Goal: Register for event/course

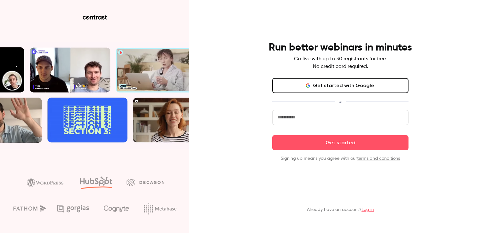
click at [284, 114] on input "email" at bounding box center [340, 117] width 136 height 15
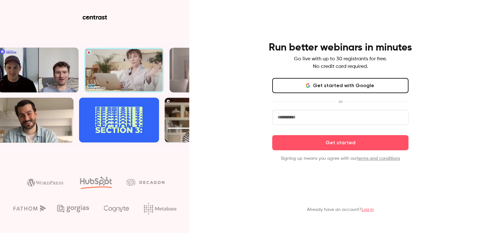
type input "**********"
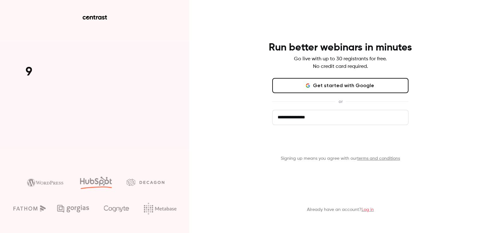
click at [317, 144] on button "Get started" at bounding box center [340, 142] width 136 height 15
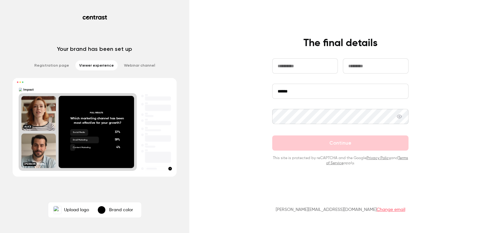
click at [103, 211] on div "button" at bounding box center [102, 210] width 8 height 8
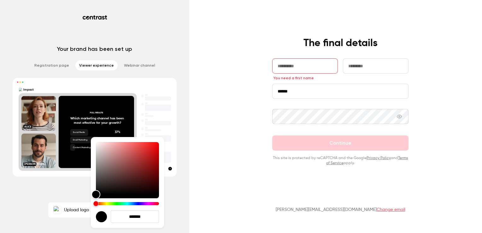
click at [106, 204] on div "Hue" at bounding box center [127, 203] width 63 height 3
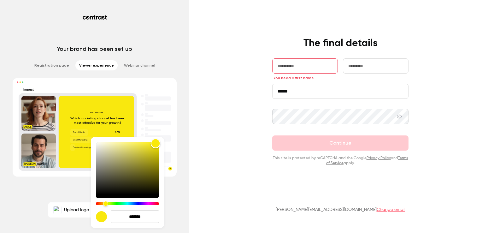
drag, startPoint x: 98, startPoint y: 194, endPoint x: 155, endPoint y: 143, distance: 77.0
click at [155, 143] on div "Color" at bounding box center [156, 143] width 10 height 10
type input "*******"
click at [155, 141] on div "Color" at bounding box center [155, 142] width 10 height 10
click at [219, 157] on div at bounding box center [241, 116] width 482 height 233
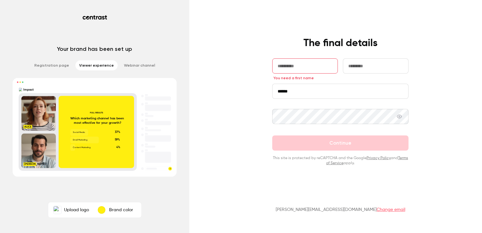
click at [290, 69] on input "text" at bounding box center [305, 65] width 66 height 15
type input "*******"
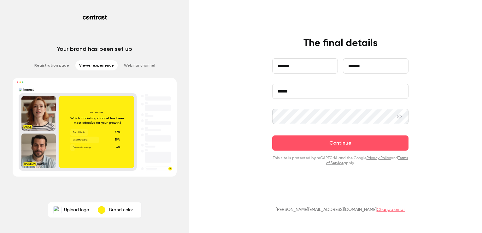
click at [241, 160] on div "**********" at bounding box center [241, 116] width 482 height 233
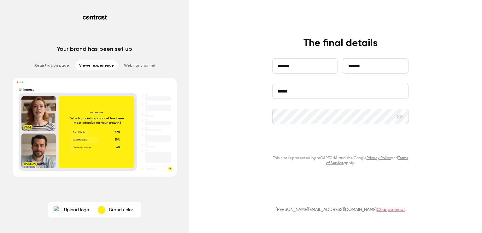
click at [320, 146] on button "Continue" at bounding box center [340, 142] width 136 height 15
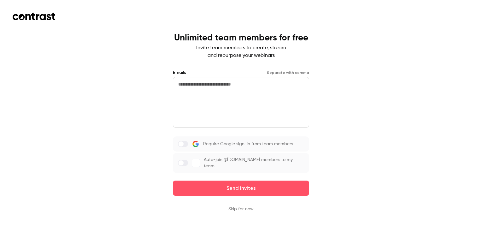
click at [230, 102] on textarea at bounding box center [241, 102] width 136 height 50
click at [204, 83] on textarea at bounding box center [241, 102] width 136 height 50
click at [232, 206] on button "Skip for now" at bounding box center [240, 209] width 25 height 6
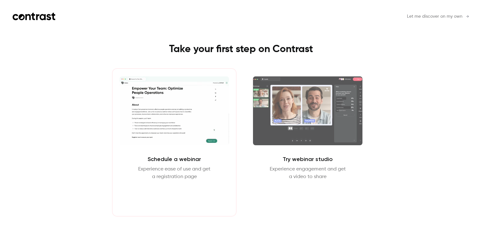
click at [161, 197] on button "Schedule webinar" at bounding box center [174, 195] width 54 height 15
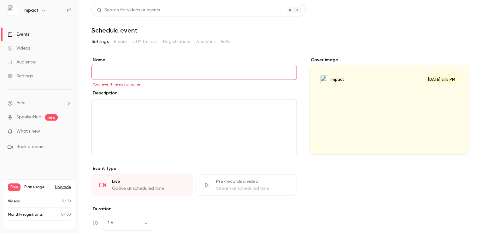
click at [42, 10] on icon "button" at bounding box center [43, 10] width 5 height 5
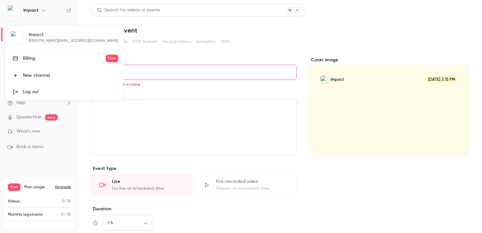
click at [34, 34] on div "Impact sylvain@impact.fr Billing Free New channel Log out" at bounding box center [64, 63] width 118 height 74
click at [106, 56] on span "Free" at bounding box center [112, 59] width 13 height 8
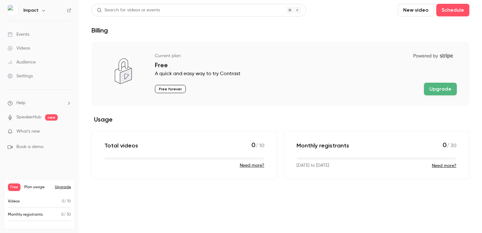
click at [66, 102] on li "Help" at bounding box center [40, 103] width 64 height 7
click at [16, 26] on div at bounding box center [241, 116] width 482 height 233
click at [411, 11] on button "New video" at bounding box center [415, 10] width 36 height 13
click at [178, 30] on div at bounding box center [241, 116] width 482 height 233
click at [28, 75] on div "Settings" at bounding box center [20, 76] width 25 height 6
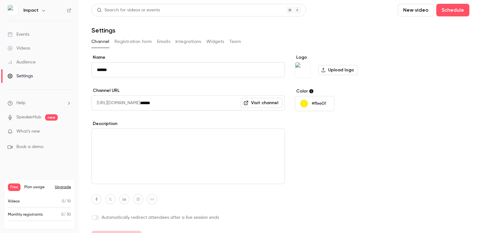
click at [120, 73] on input "******" at bounding box center [187, 69] width 193 height 15
click at [340, 71] on label "Upload logo" at bounding box center [338, 70] width 40 height 10
click at [0, 0] on input "Upload logo" at bounding box center [0, 0] width 0 height 0
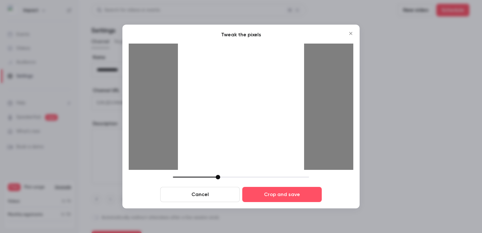
click at [269, 144] on div at bounding box center [241, 107] width 126 height 126
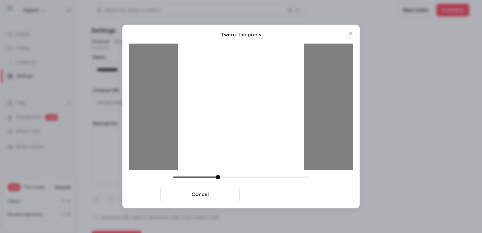
click at [282, 194] on button "Crop and save" at bounding box center [281, 194] width 79 height 15
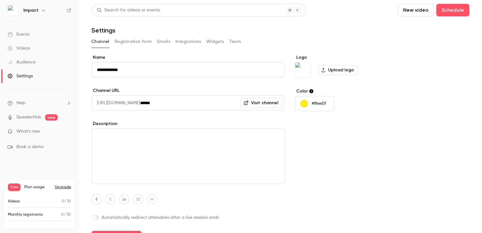
click at [334, 146] on div "Logo Upload logo Color #ffee0f" at bounding box center [343, 148] width 97 height 189
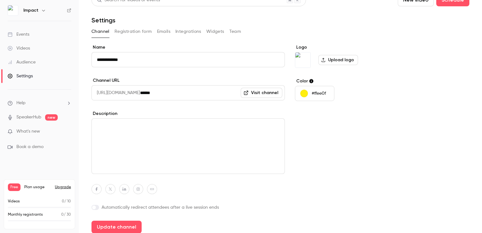
scroll to position [14, 0]
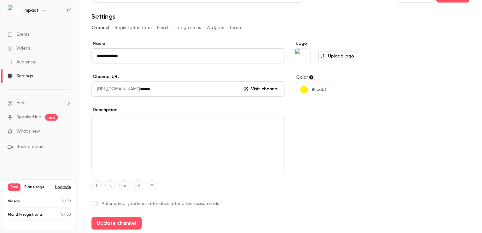
click at [160, 147] on textarea at bounding box center [187, 141] width 193 height 55
click at [127, 223] on button "Update channel" at bounding box center [116, 223] width 50 height 13
type input "**********"
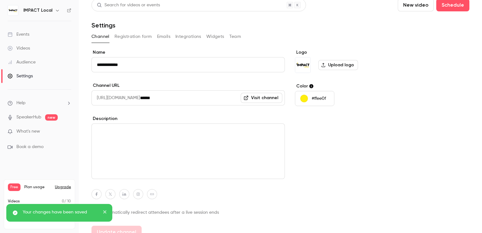
scroll to position [0, 0]
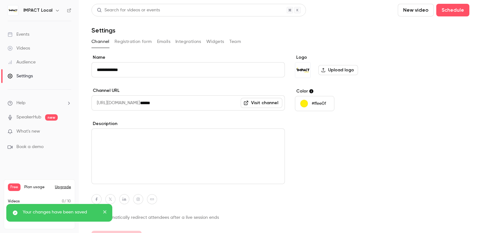
click at [136, 41] on button "Registration form" at bounding box center [133, 42] width 38 height 10
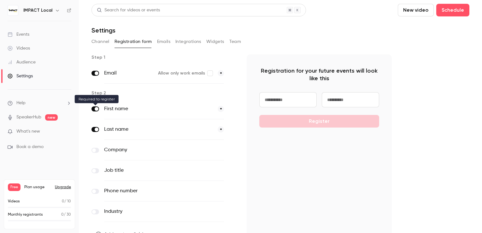
click at [94, 110] on label at bounding box center [95, 108] width 8 height 5
click at [221, 109] on span "*" at bounding box center [221, 109] width 6 height 6
click at [164, 40] on button "Emails" at bounding box center [163, 42] width 13 height 10
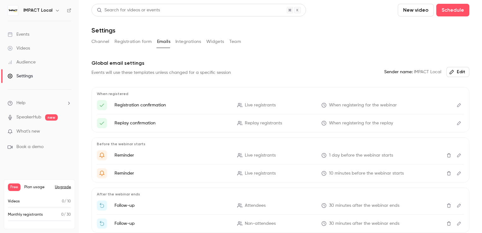
click at [188, 40] on button "Integrations" at bounding box center [188, 42] width 26 height 10
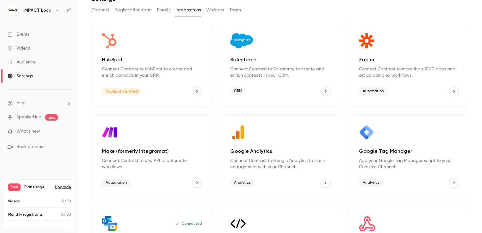
scroll to position [91, 0]
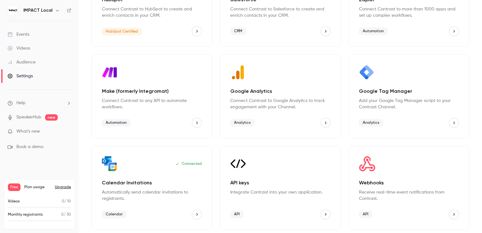
click at [197, 214] on icon "Calendar Invitations" at bounding box center [196, 214] width 4 height 4
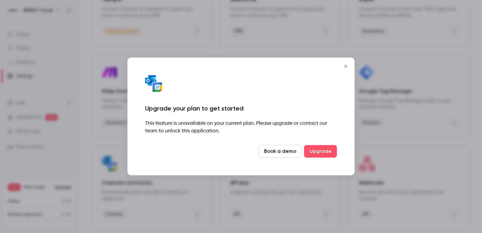
click at [346, 67] on icon "Close" at bounding box center [346, 66] width 8 height 5
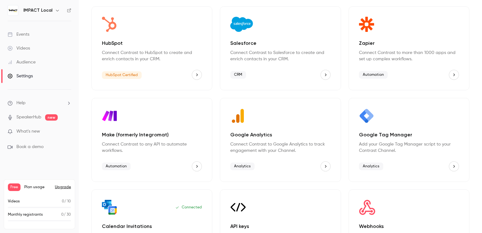
scroll to position [0, 0]
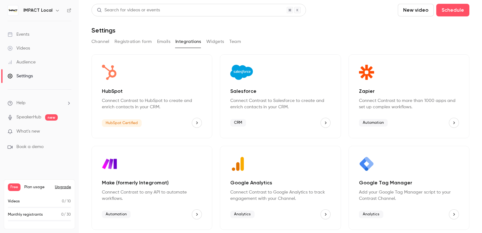
click at [33, 130] on span "What's new" at bounding box center [28, 131] width 24 height 7
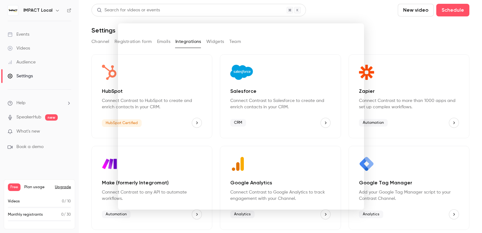
click at [382, 16] on div at bounding box center [241, 116] width 482 height 233
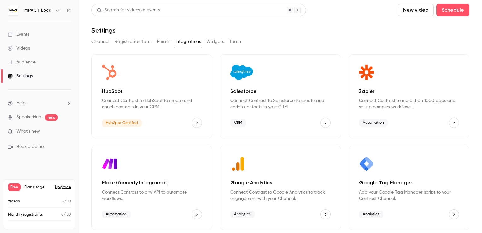
click at [409, 9] on button "New video" at bounding box center [415, 10] width 36 height 13
click at [415, 29] on div "Record" at bounding box center [434, 27] width 48 height 6
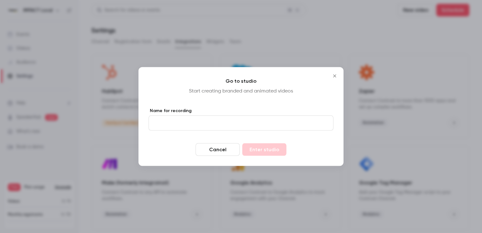
click at [336, 76] on icon "Close" at bounding box center [335, 75] width 8 height 5
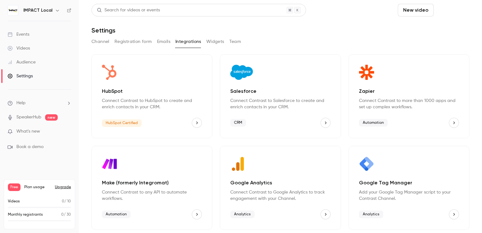
click at [446, 11] on button "Schedule" at bounding box center [452, 10] width 33 height 13
click at [425, 27] on div "One time event" at bounding box center [435, 27] width 48 height 6
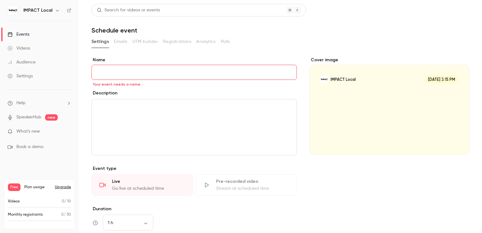
click at [152, 77] on input "Name" at bounding box center [193, 72] width 205 height 15
click at [34, 62] on div "Audience" at bounding box center [22, 62] width 28 height 6
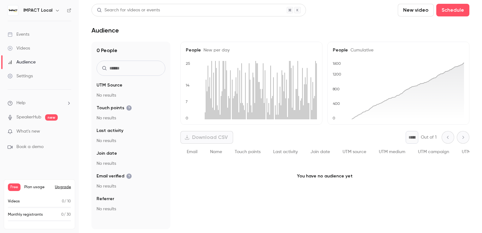
click at [20, 75] on div "Settings" at bounding box center [20, 76] width 25 height 6
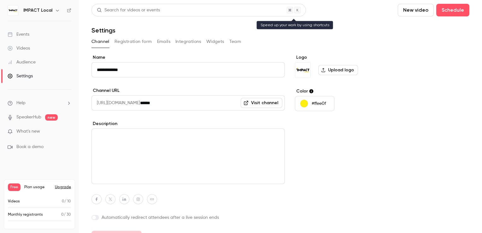
click at [299, 10] on icon at bounding box center [297, 10] width 3 height 8
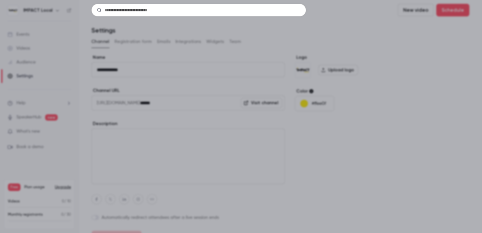
click at [293, 11] on input "text" at bounding box center [198, 10] width 214 height 13
click at [347, 28] on div at bounding box center [241, 116] width 482 height 233
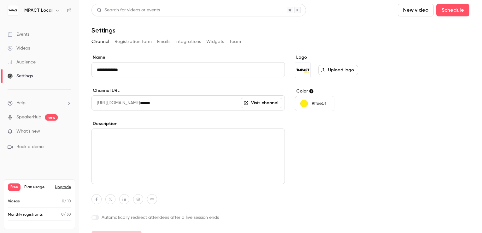
click at [24, 115] on link "SpeakerHub" at bounding box center [28, 117] width 25 height 7
click at [28, 131] on span "What's new" at bounding box center [28, 131] width 24 height 7
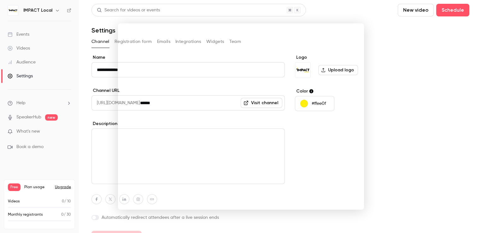
click at [54, 11] on div at bounding box center [241, 116] width 482 height 233
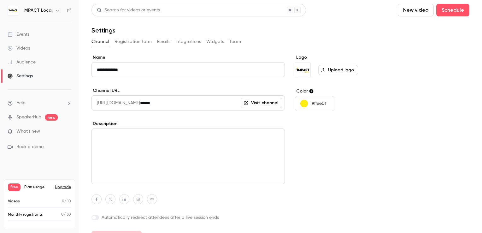
click at [56, 10] on icon "button" at bounding box center [57, 11] width 3 height 2
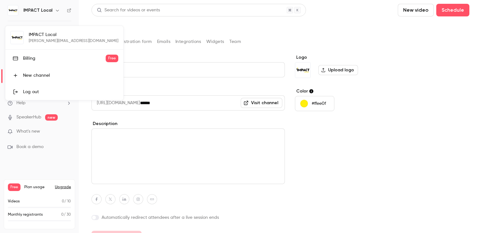
click at [409, 103] on div at bounding box center [241, 116] width 482 height 233
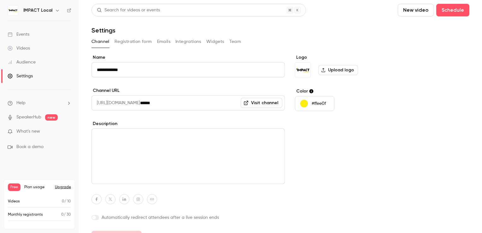
click at [112, 143] on textarea at bounding box center [187, 155] width 193 height 55
click at [22, 60] on div "Audience" at bounding box center [22, 62] width 28 height 6
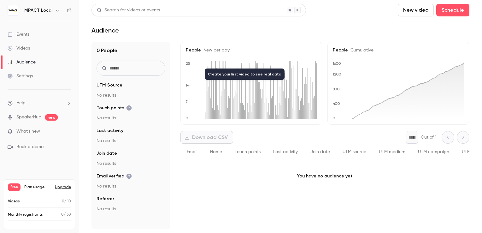
click at [20, 46] on div "Videos" at bounding box center [19, 48] width 22 height 6
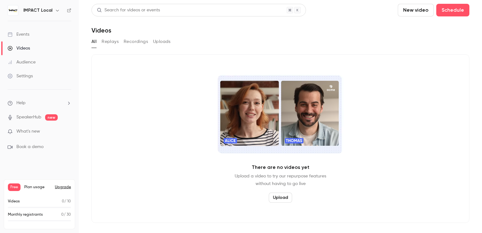
click at [137, 43] on button "Recordings" at bounding box center [136, 42] width 24 height 10
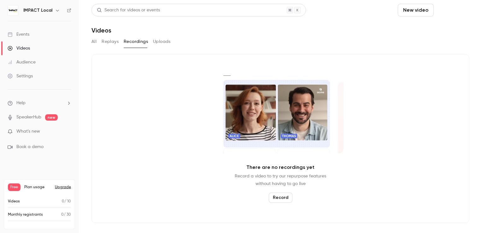
click at [453, 13] on button "Schedule" at bounding box center [452, 10] width 33 height 13
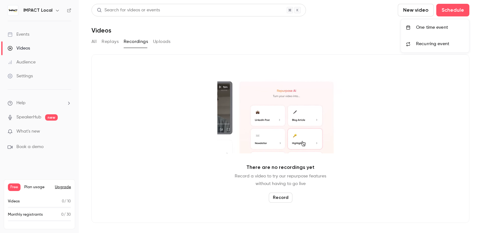
click at [20, 33] on div at bounding box center [241, 116] width 482 height 233
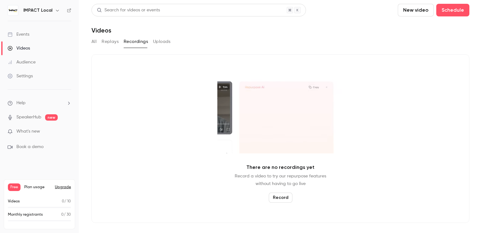
click at [417, 11] on button "New video" at bounding box center [415, 10] width 36 height 13
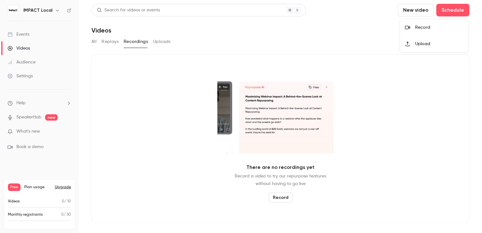
click at [420, 28] on div "Record" at bounding box center [439, 27] width 48 height 6
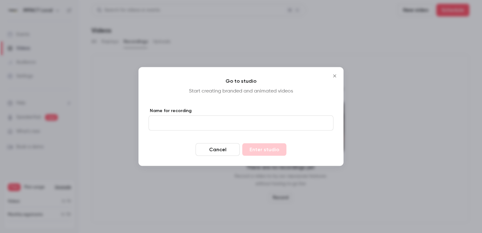
click at [210, 121] on input "Name for recording" at bounding box center [240, 122] width 185 height 15
type input "****"
click at [260, 151] on button "Enter studio" at bounding box center [264, 149] width 44 height 13
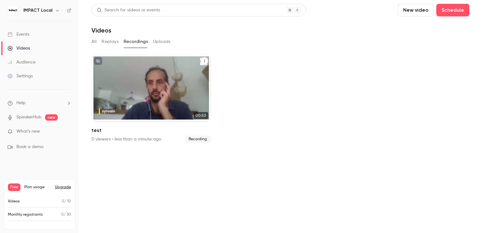
click at [140, 83] on div "IMPACT Local Sep 19 test" at bounding box center [150, 87] width 119 height 67
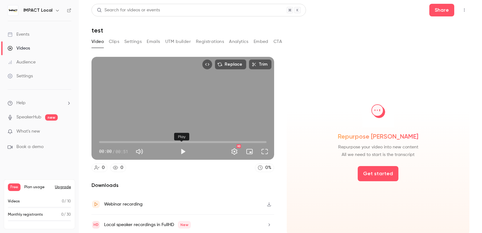
click at [180, 148] on button "Play" at bounding box center [183, 151] width 13 height 13
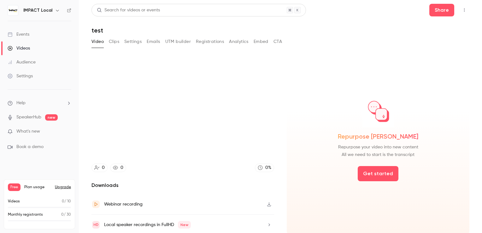
click at [267, 204] on icon "button" at bounding box center [269, 204] width 4 height 4
type input "****"
click at [171, 40] on button "UTM builder" at bounding box center [178, 42] width 26 height 10
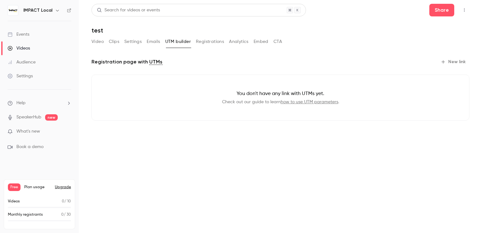
click at [206, 40] on button "Registrations" at bounding box center [210, 42] width 28 height 10
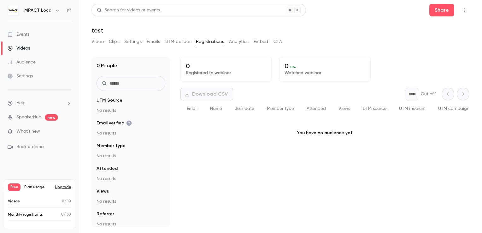
click at [156, 43] on button "Emails" at bounding box center [153, 42] width 13 height 10
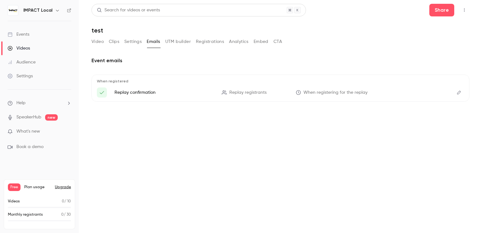
click at [50, 11] on h6 "IMPACT Local" at bounding box center [37, 10] width 29 height 6
click at [56, 11] on icon "button" at bounding box center [57, 11] width 3 height 2
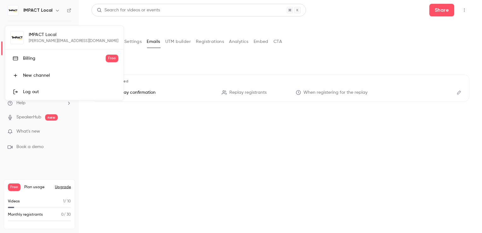
click at [29, 59] on div "Billing" at bounding box center [64, 58] width 83 height 6
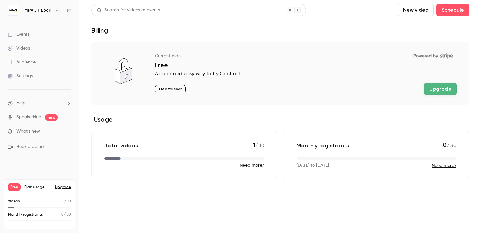
click at [55, 11] on icon "button" at bounding box center [57, 10] width 5 height 5
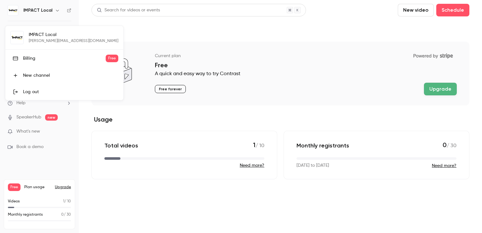
click at [40, 42] on div "IMPACT Local sylvain@impact.fr Billing Free New channel Log out" at bounding box center [64, 63] width 118 height 74
click at [52, 76] on div "New channel" at bounding box center [70, 75] width 95 height 6
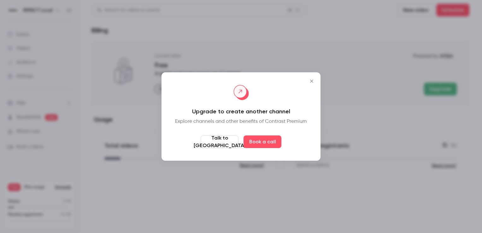
click at [311, 82] on icon "Close" at bounding box center [312, 80] width 8 height 5
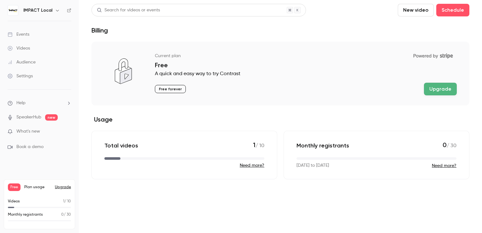
click at [251, 165] on button "Need more?" at bounding box center [252, 165] width 25 height 6
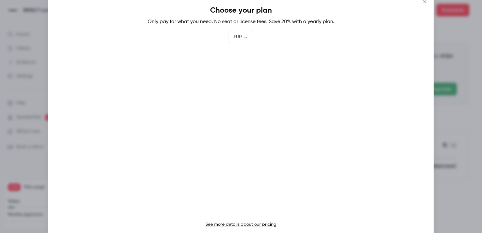
click at [242, 224] on link "See more details about our pricing" at bounding box center [240, 224] width 71 height 4
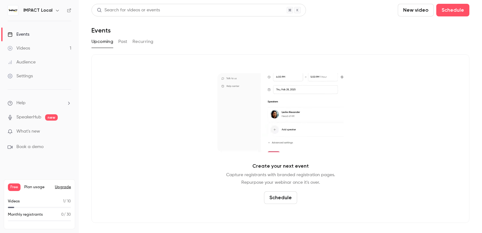
click at [36, 49] on link "Videos 1" at bounding box center [39, 48] width 79 height 14
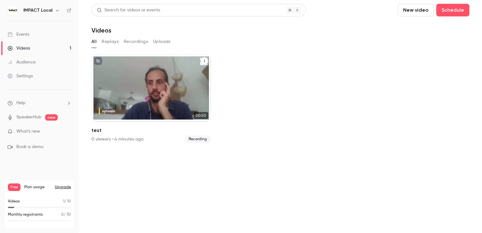
click at [205, 61] on icon "test" at bounding box center [204, 61] width 4 height 4
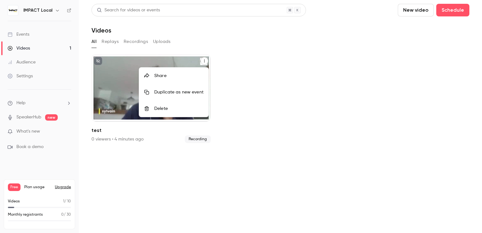
click at [163, 109] on div "Delete" at bounding box center [178, 108] width 49 height 6
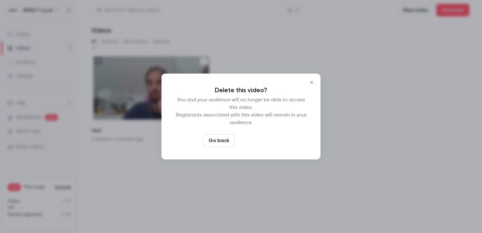
click at [260, 141] on button "Delete video" at bounding box center [258, 140] width 42 height 13
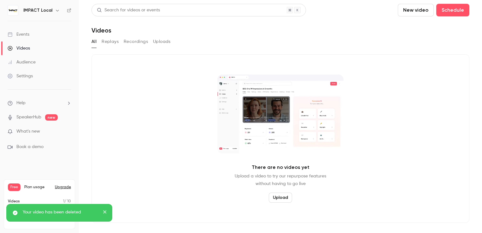
click at [106, 210] on icon "close" at bounding box center [105, 211] width 4 height 5
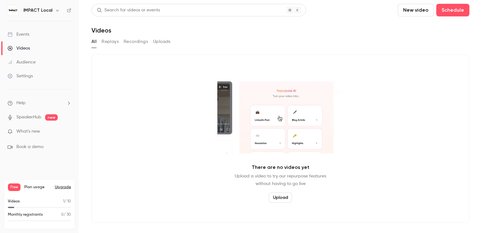
click at [11, 187] on span "Free" at bounding box center [14, 187] width 13 height 8
click at [164, 43] on button "Uploads" at bounding box center [162, 42] width 18 height 10
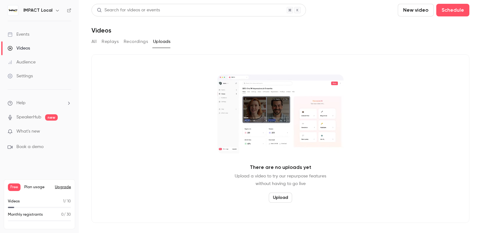
click at [140, 43] on button "Recordings" at bounding box center [136, 42] width 24 height 10
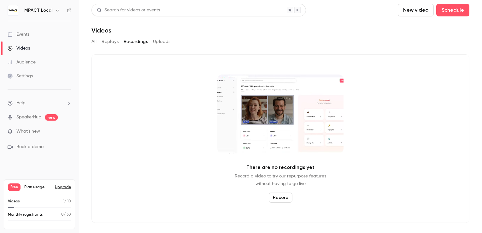
click at [115, 43] on button "Replays" at bounding box center [110, 42] width 17 height 10
click at [96, 43] on div "All Replays Recordings Uploads" at bounding box center [280, 42] width 378 height 10
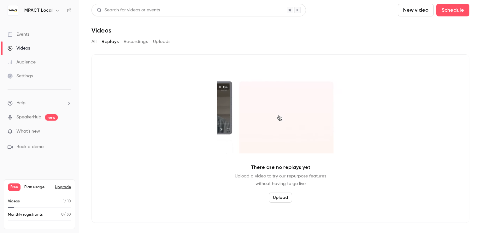
click at [95, 43] on button "All" at bounding box center [93, 42] width 5 height 10
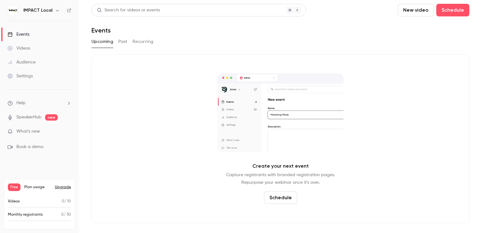
click at [425, 9] on button "New video" at bounding box center [415, 10] width 36 height 13
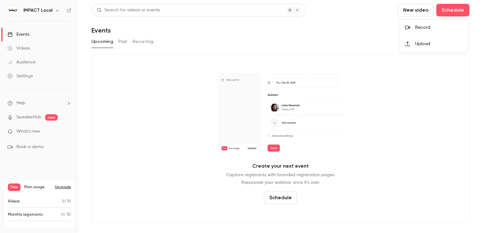
click at [421, 26] on div "Record" at bounding box center [439, 27] width 48 height 6
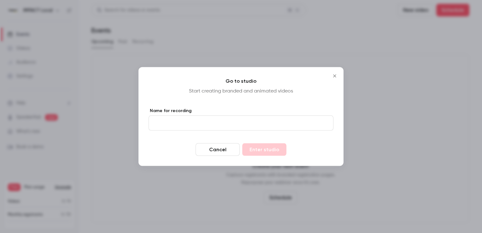
click at [261, 118] on input "Name for recording" at bounding box center [240, 122] width 185 height 15
type input "*****"
click at [268, 150] on button "Enter studio" at bounding box center [264, 149] width 44 height 13
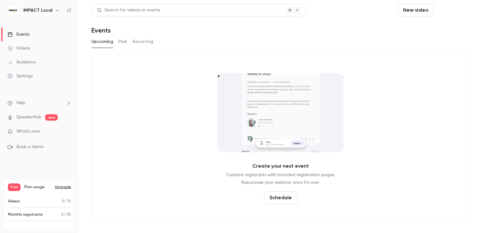
click at [450, 9] on button "Schedule" at bounding box center [452, 10] width 33 height 13
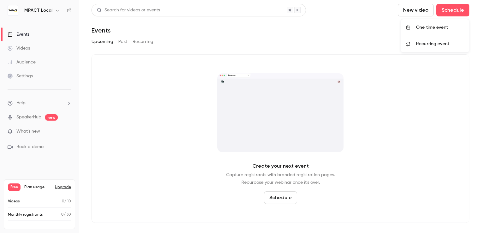
click at [428, 30] on div "One time event" at bounding box center [440, 27] width 48 height 6
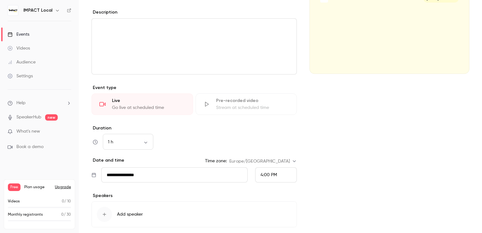
scroll to position [125, 0]
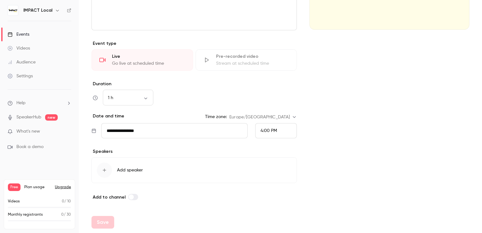
click at [106, 169] on icon "button" at bounding box center [104, 169] width 5 height 5
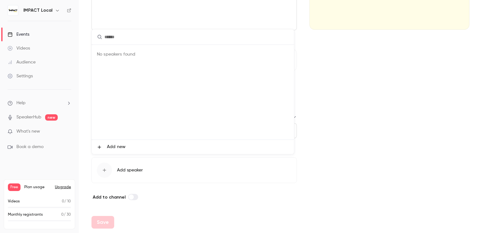
click at [110, 145] on span "Add new" at bounding box center [116, 146] width 19 height 7
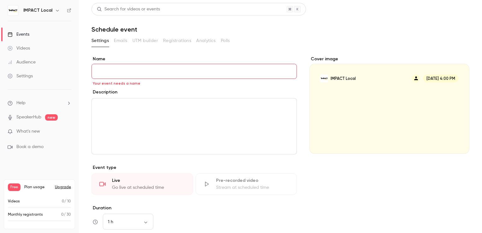
scroll to position [0, 0]
click at [129, 70] on input "Name" at bounding box center [193, 72] width 205 height 15
type input "****"
click at [140, 113] on div "editor" at bounding box center [194, 126] width 205 height 55
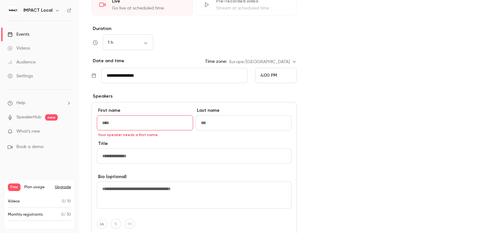
scroll to position [189, 0]
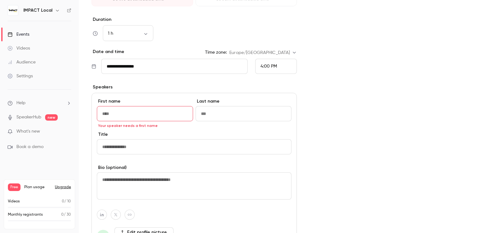
click at [149, 112] on input "First name" at bounding box center [145, 113] width 96 height 15
click at [137, 115] on input "First name" at bounding box center [145, 113] width 96 height 15
type input "*******"
click at [233, 115] on input "Last name" at bounding box center [243, 113] width 96 height 15
type input "*"
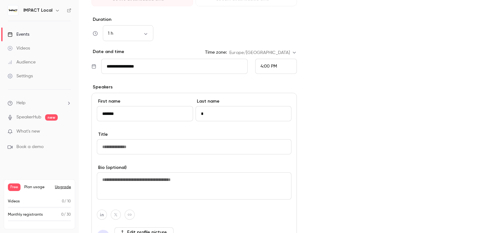
click at [154, 147] on input "Title" at bounding box center [194, 146] width 194 height 15
type input "**********"
click at [121, 178] on textarea at bounding box center [194, 185] width 194 height 27
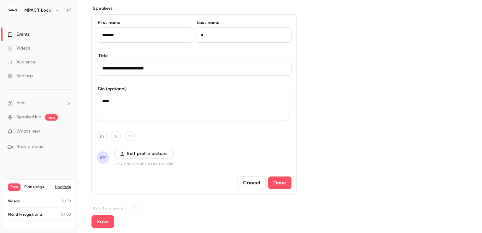
scroll to position [279, 0]
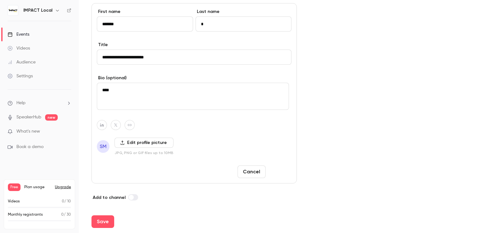
type textarea "***"
click at [282, 171] on button "Done" at bounding box center [279, 171] width 23 height 13
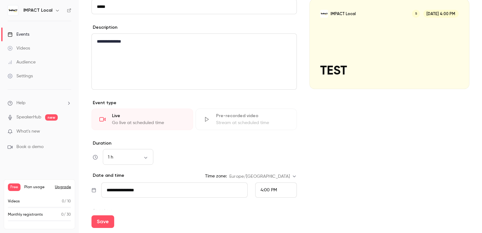
scroll to position [160, 0]
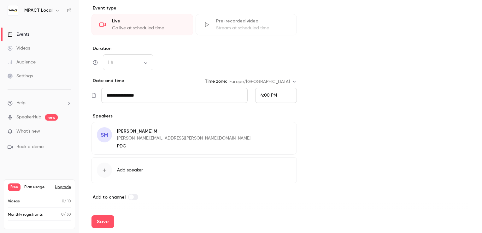
click at [106, 170] on icon "button" at bounding box center [104, 169] width 5 height 5
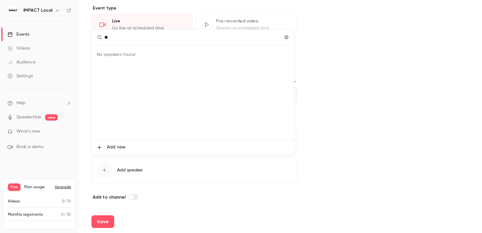
type input "*"
click at [403, 85] on div at bounding box center [241, 116] width 482 height 233
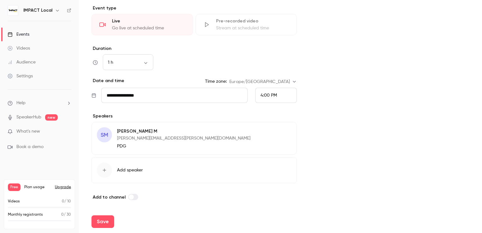
click at [107, 168] on icon "button" at bounding box center [104, 169] width 5 height 5
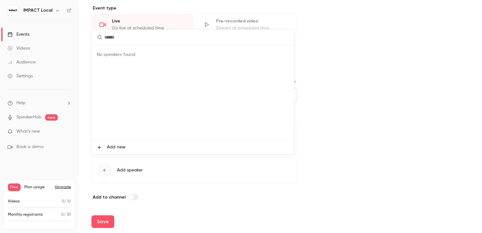
click at [119, 39] on input "text" at bounding box center [193, 37] width 202 height 15
click at [113, 147] on span "Add new" at bounding box center [116, 147] width 19 height 7
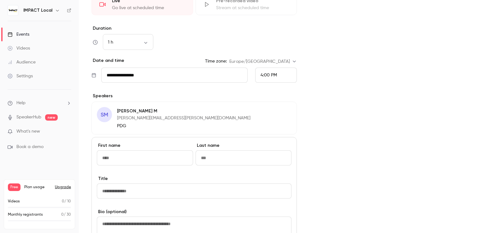
scroll to position [192, 0]
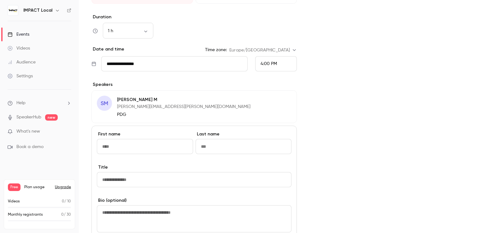
click at [133, 148] on input "First name" at bounding box center [145, 146] width 96 height 15
type input "*******"
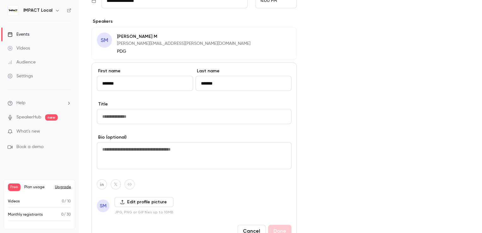
type input "*******"
click at [117, 117] on input "Title" at bounding box center [194, 116] width 194 height 15
type input "*"
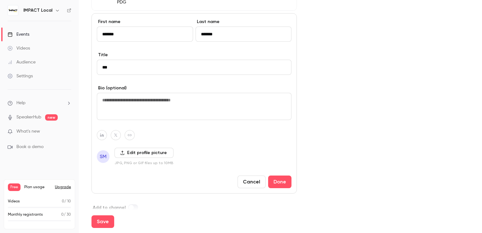
scroll to position [314, 0]
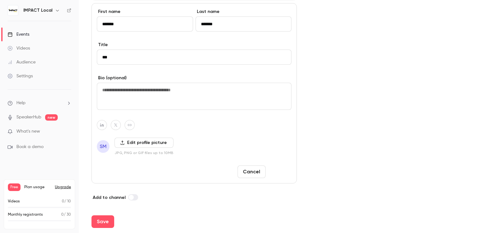
type input "**"
click at [283, 171] on button "Done" at bounding box center [279, 171] width 23 height 13
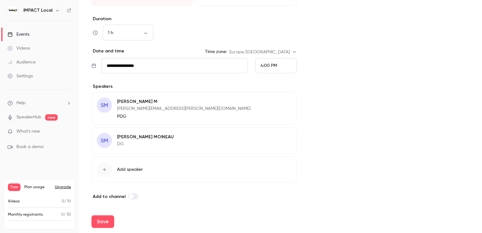
scroll to position [189, 0]
click at [277, 140] on button "Edit" at bounding box center [279, 138] width 23 height 10
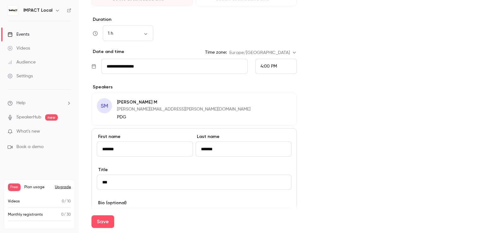
click at [340, 131] on div "Cover image IMPACT Local S S Sep 19, 4:00 PM TEST" at bounding box center [389, 111] width 160 height 486
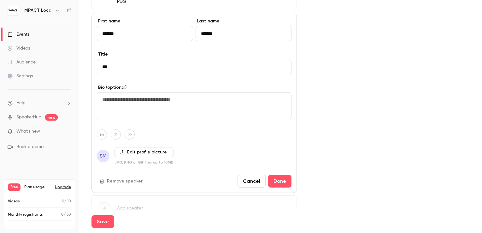
scroll to position [216, 0]
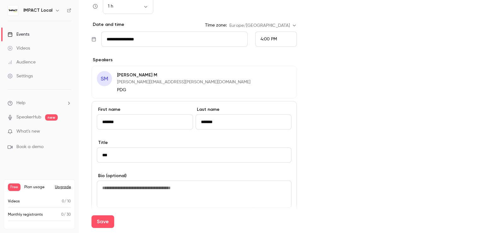
click at [209, 83] on div "SM SYLVAIN M SYLVAIN.MOINEAU@HOTMAIL.FR PDG Edit" at bounding box center [193, 82] width 205 height 33
click at [280, 76] on button "Edit" at bounding box center [279, 76] width 23 height 10
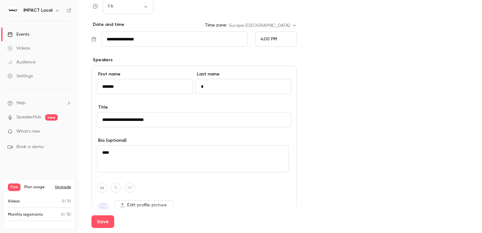
click at [328, 129] on div "Cover image IMPACT Local S S Sep 19, 4:00 PM TEST" at bounding box center [389, 80] width 160 height 480
click at [197, 117] on input "**********" at bounding box center [194, 119] width 194 height 15
drag, startPoint x: 196, startPoint y: 117, endPoint x: 80, endPoint y: 121, distance: 116.1
click at [80, 121] on main "**********" at bounding box center [280, 116] width 403 height 233
type input "*"
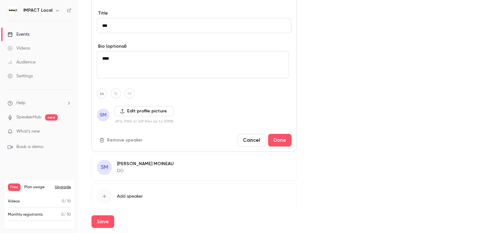
scroll to position [336, 0]
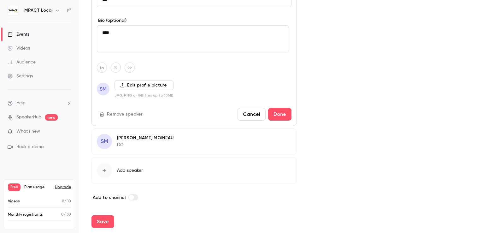
type input "***"
click at [103, 113] on icon "button" at bounding box center [102, 114] width 4 height 5
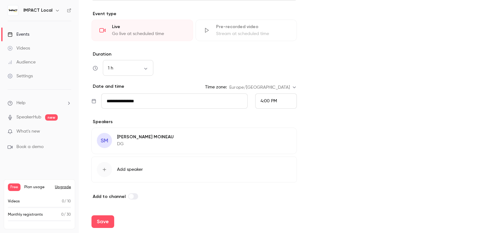
scroll to position [154, 0]
click at [102, 221] on button "Save" at bounding box center [102, 221] width 23 height 13
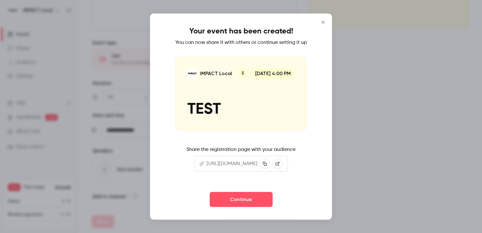
scroll to position [125, 0]
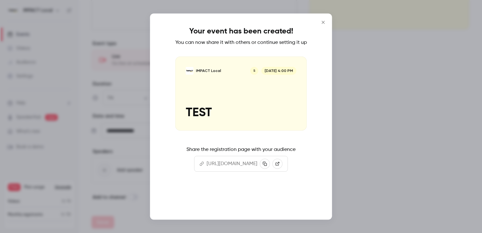
click at [246, 206] on button "Continue" at bounding box center [240, 198] width 63 height 15
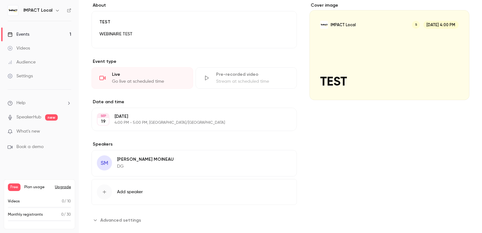
scroll to position [129, 0]
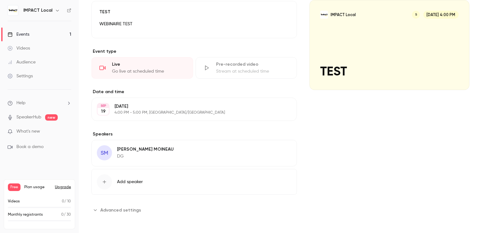
click at [130, 207] on span "Advanced settings" at bounding box center [120, 209] width 41 height 7
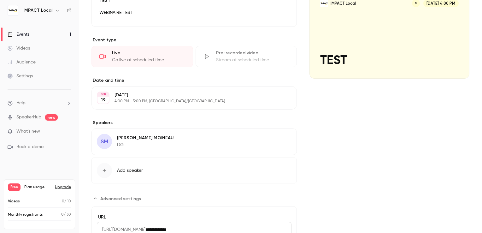
scroll to position [136, 0]
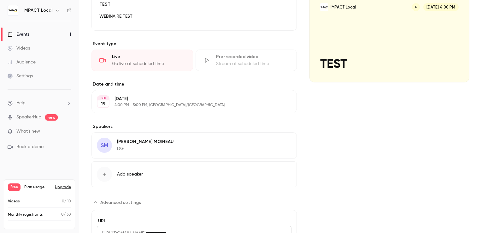
click at [279, 141] on button "Edit" at bounding box center [279, 142] width 23 height 10
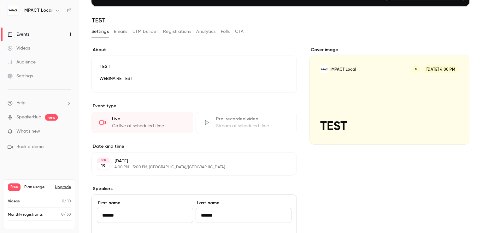
scroll to position [73, 0]
